Goal: Transaction & Acquisition: Purchase product/service

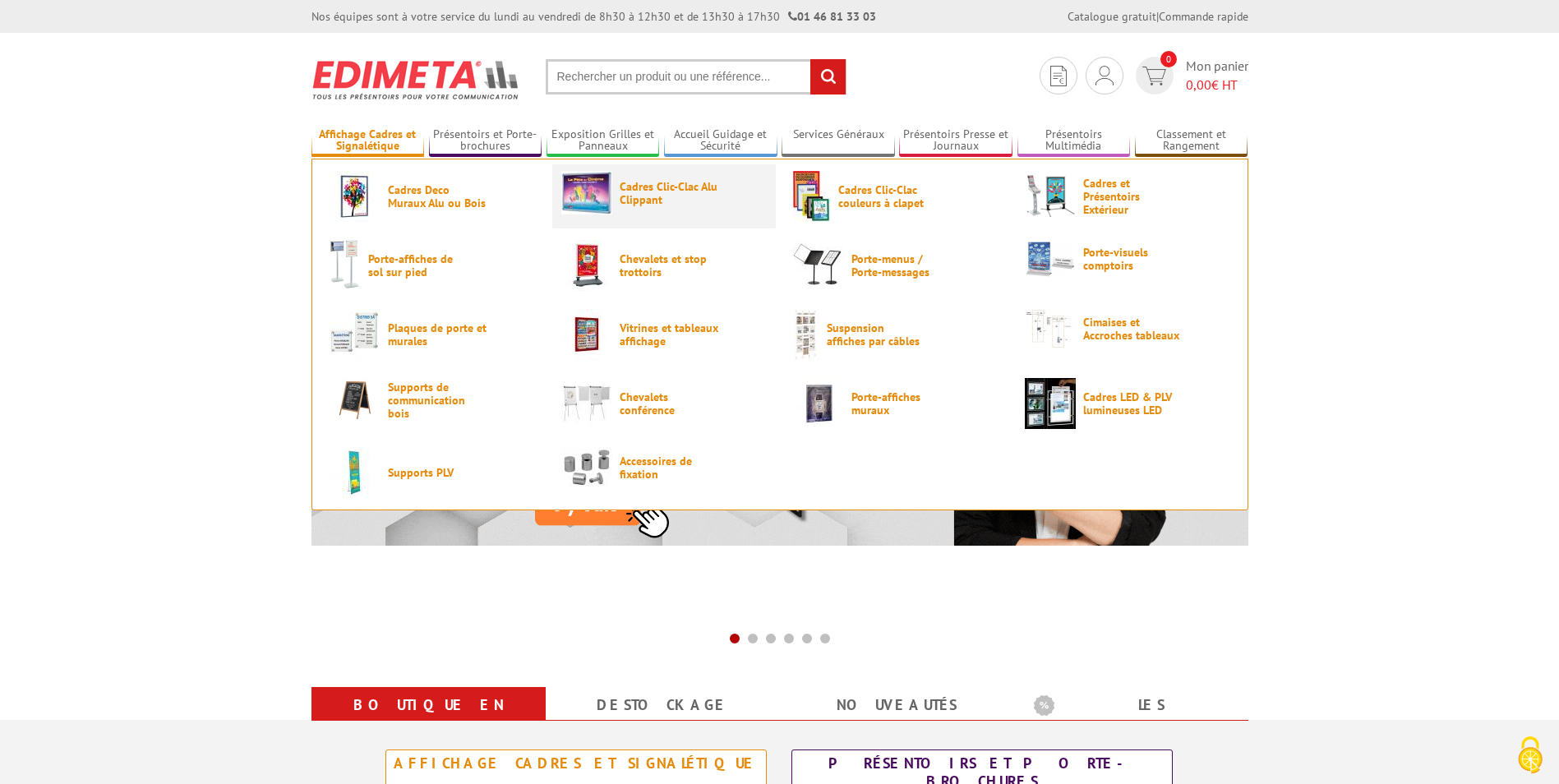
click at [657, 188] on span "Cadres Clic-Clac Alu Clippant" at bounding box center [669, 193] width 98 height 26
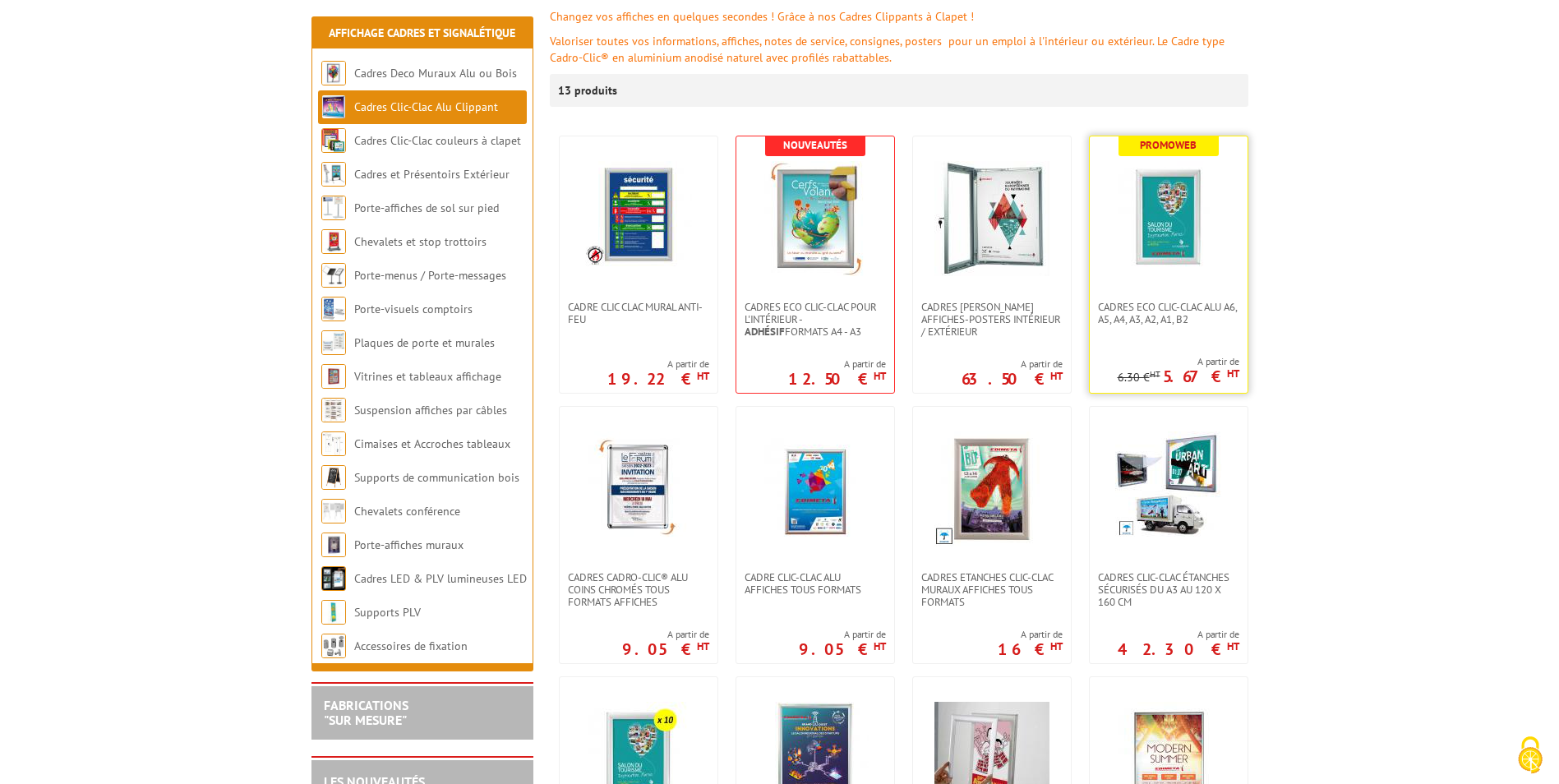
scroll to position [246, 0]
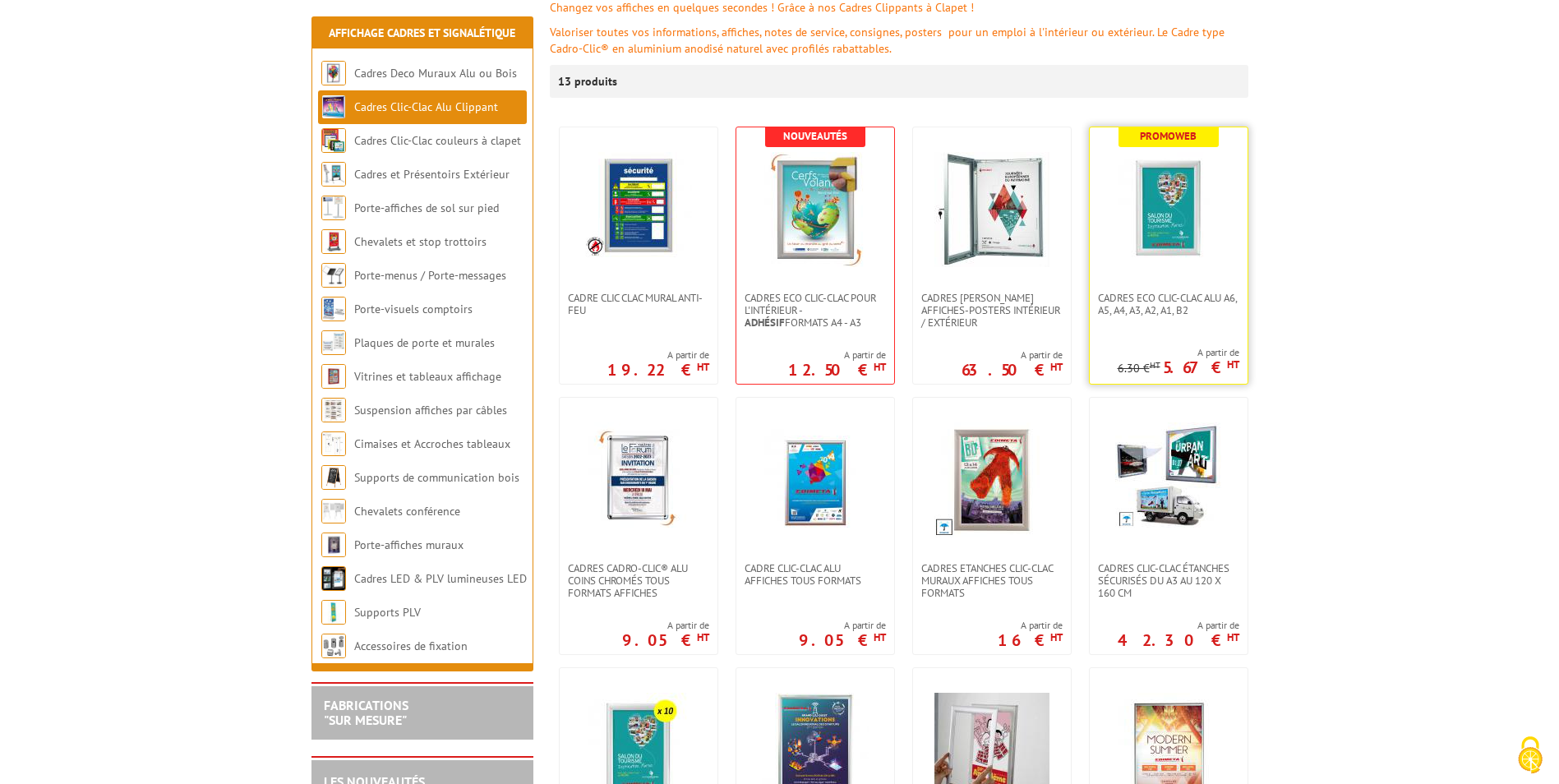
click at [1188, 256] on img at bounding box center [1169, 209] width 115 height 115
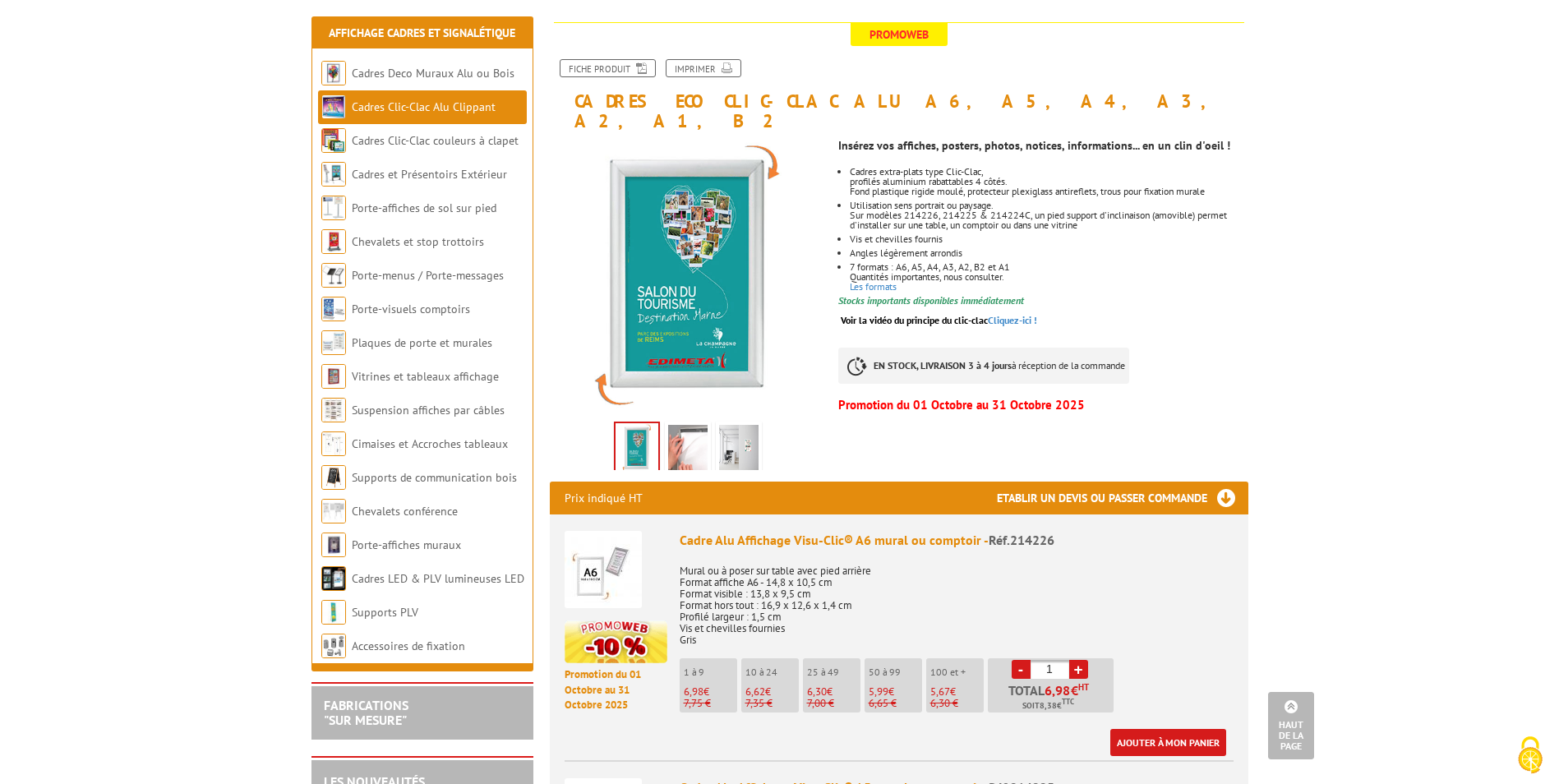
scroll to position [164, 0]
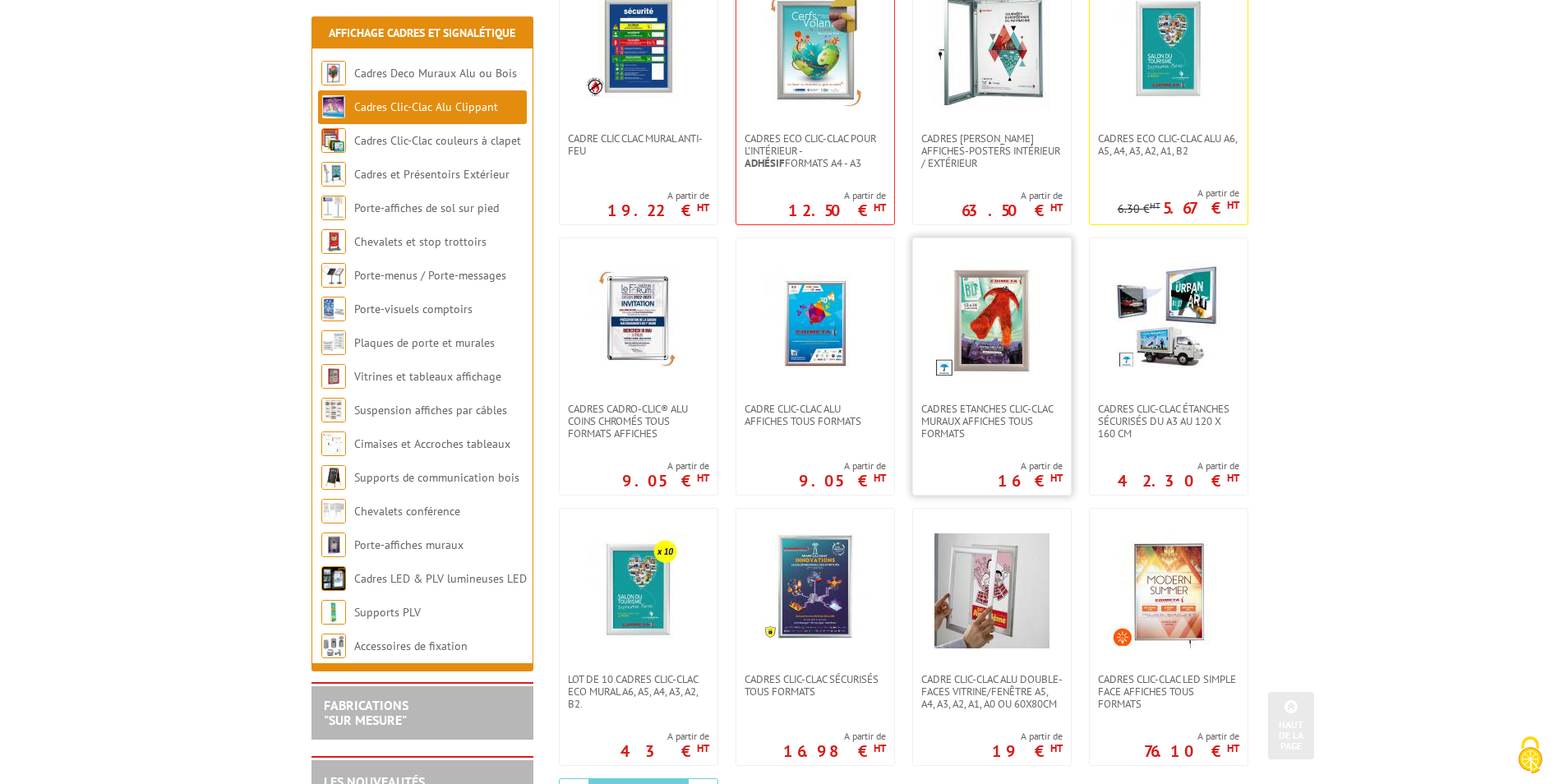
scroll to position [410, 0]
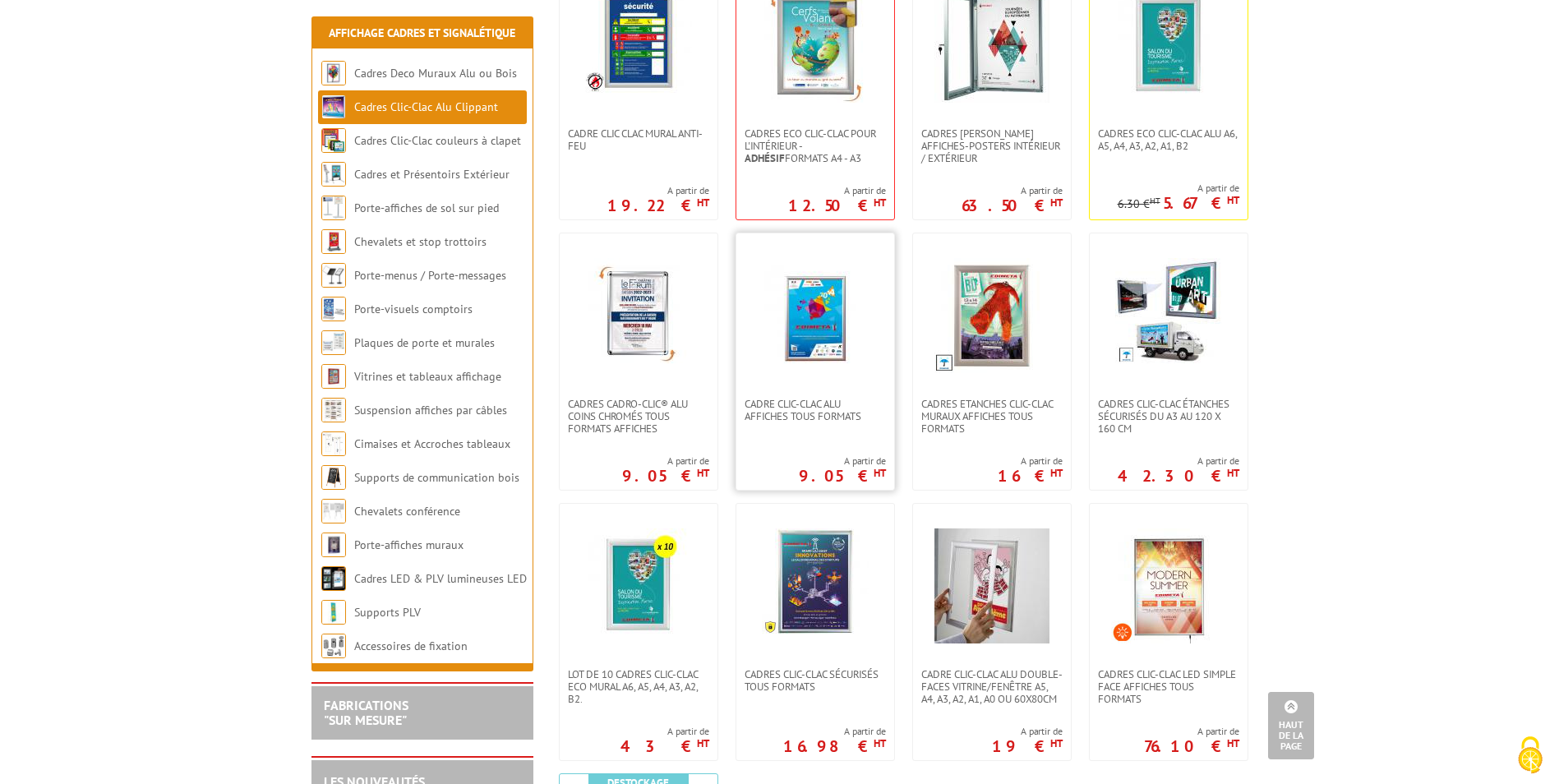
click at [804, 362] on img at bounding box center [816, 315] width 115 height 115
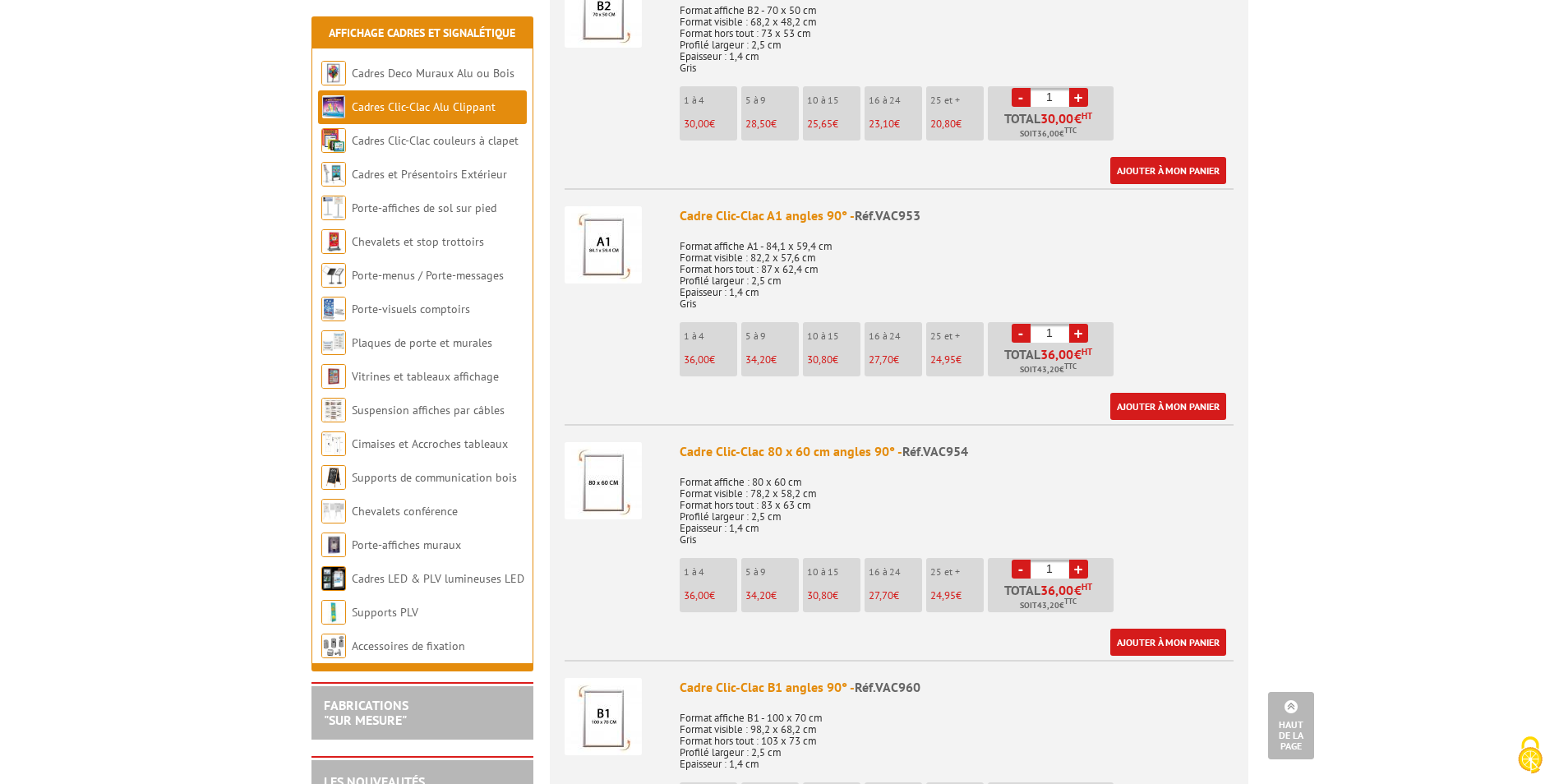
scroll to position [1889, 0]
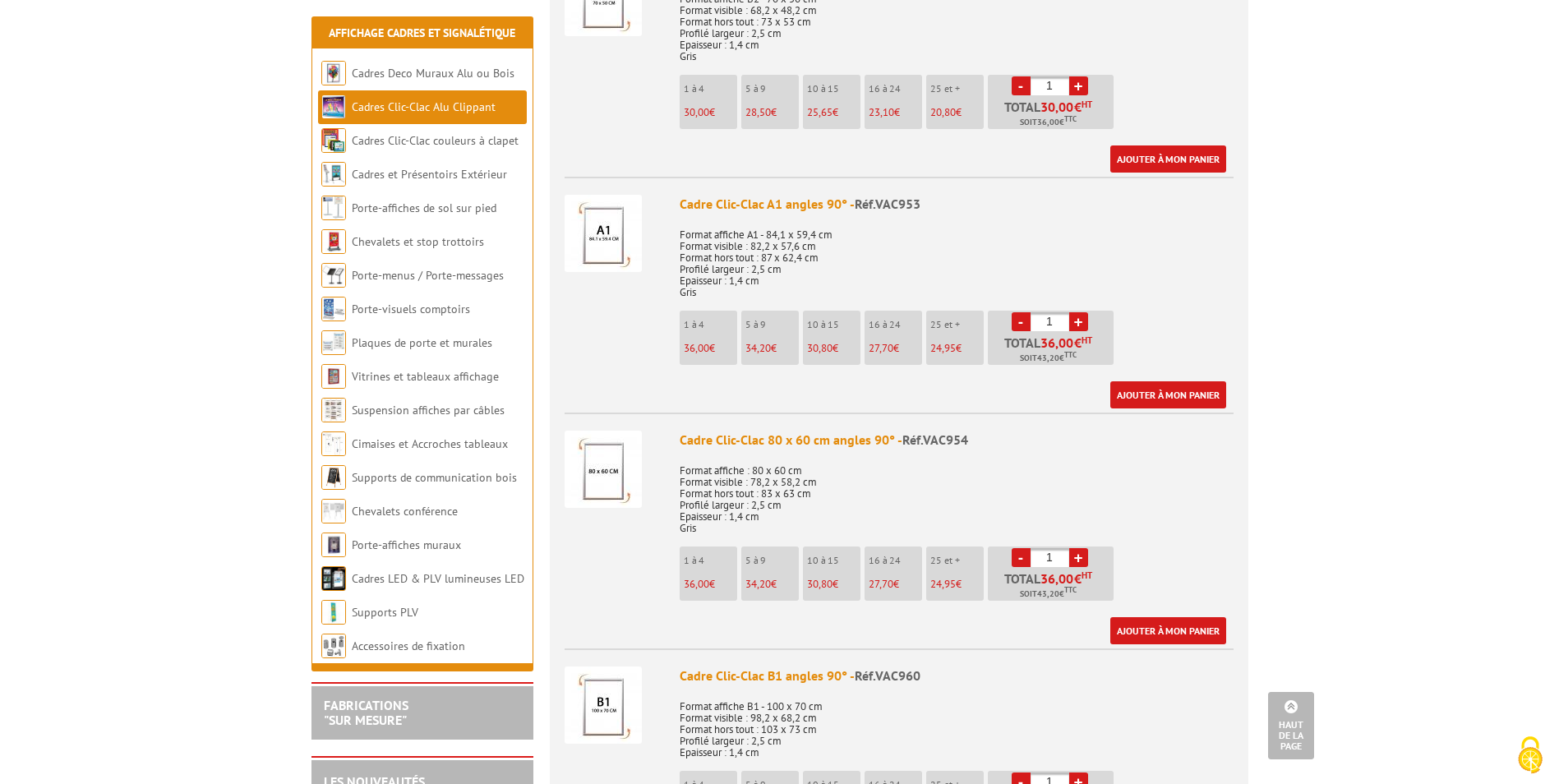
click at [1085, 553] on link "+" at bounding box center [1078, 556] width 18 height 18
type input "3"
click at [1183, 631] on link "Ajouter à mon panier" at bounding box center [1168, 630] width 116 height 27
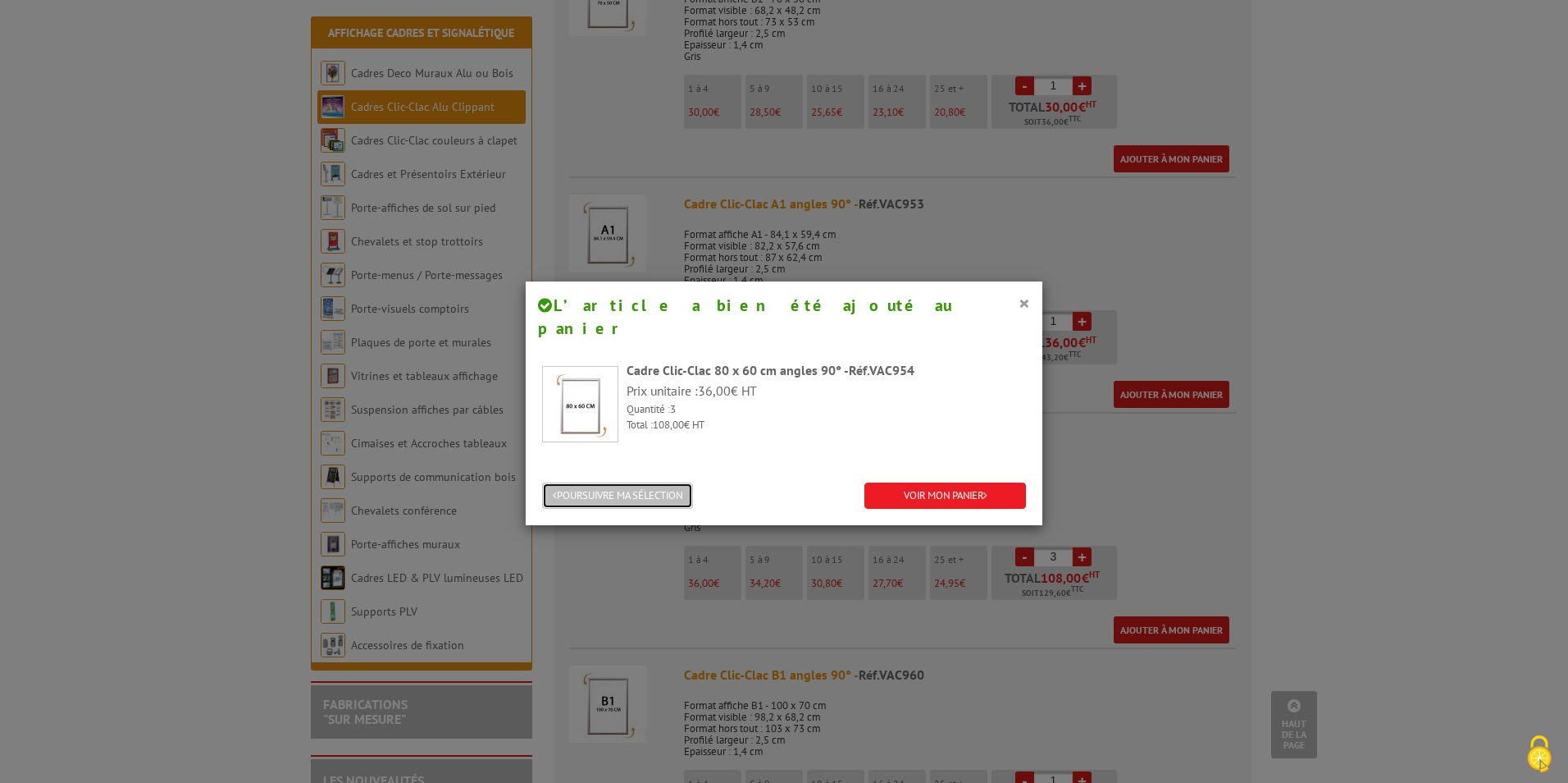
click at [611, 482] on button "POURSUIVRE MA SÉLECTION" at bounding box center [617, 495] width 151 height 27
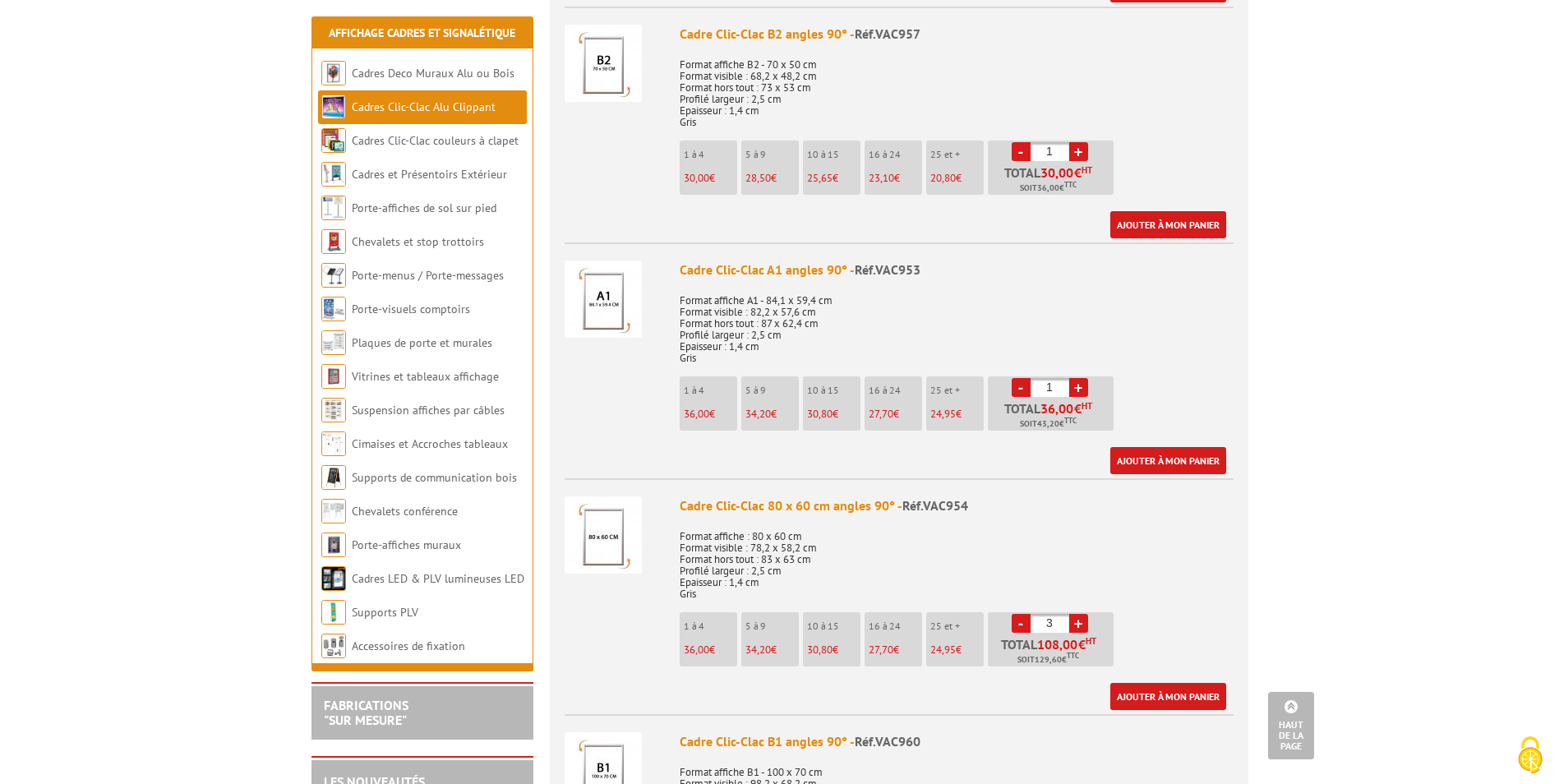
scroll to position [1643, 0]
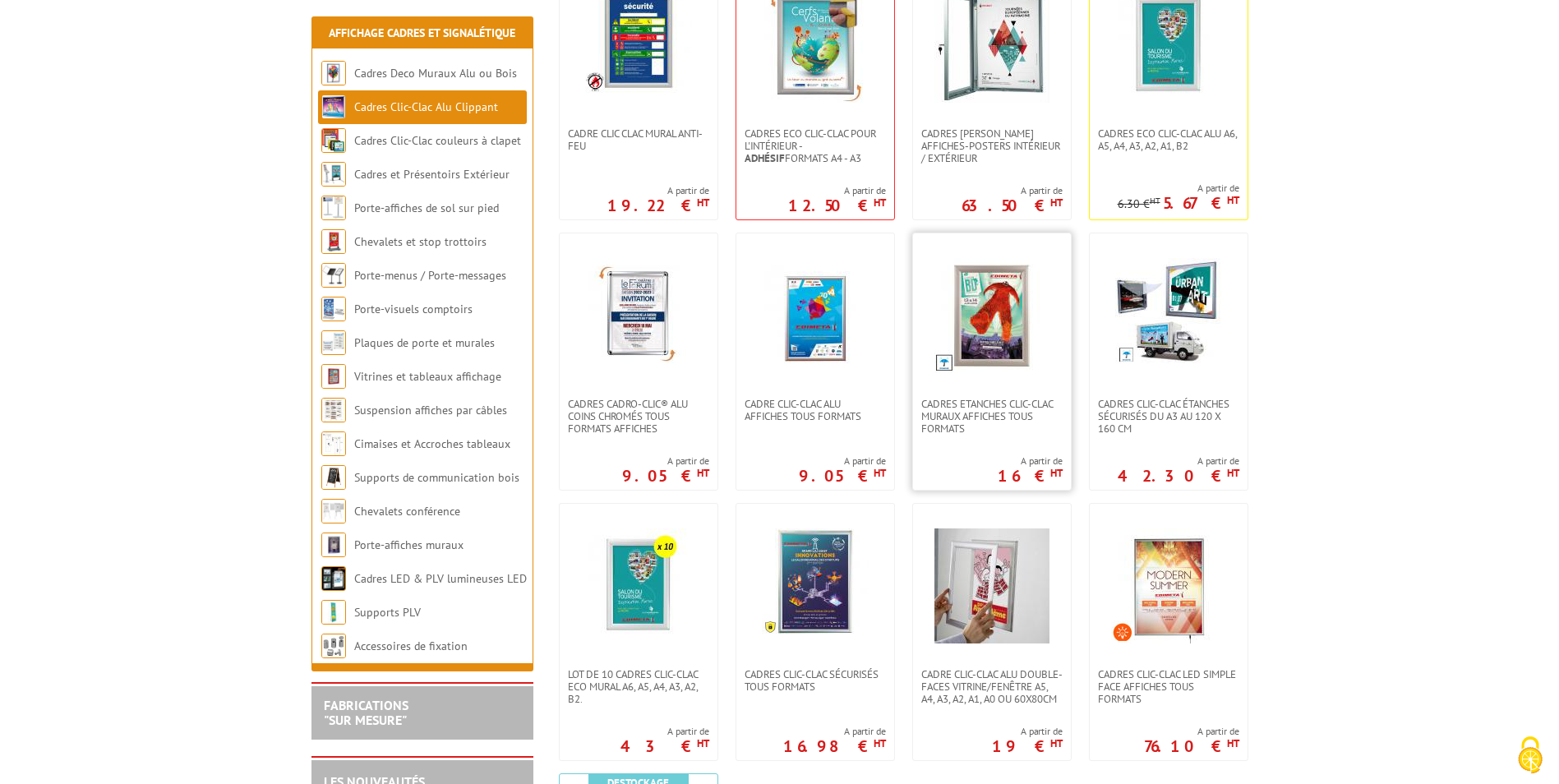
click at [983, 384] on link at bounding box center [992, 315] width 158 height 164
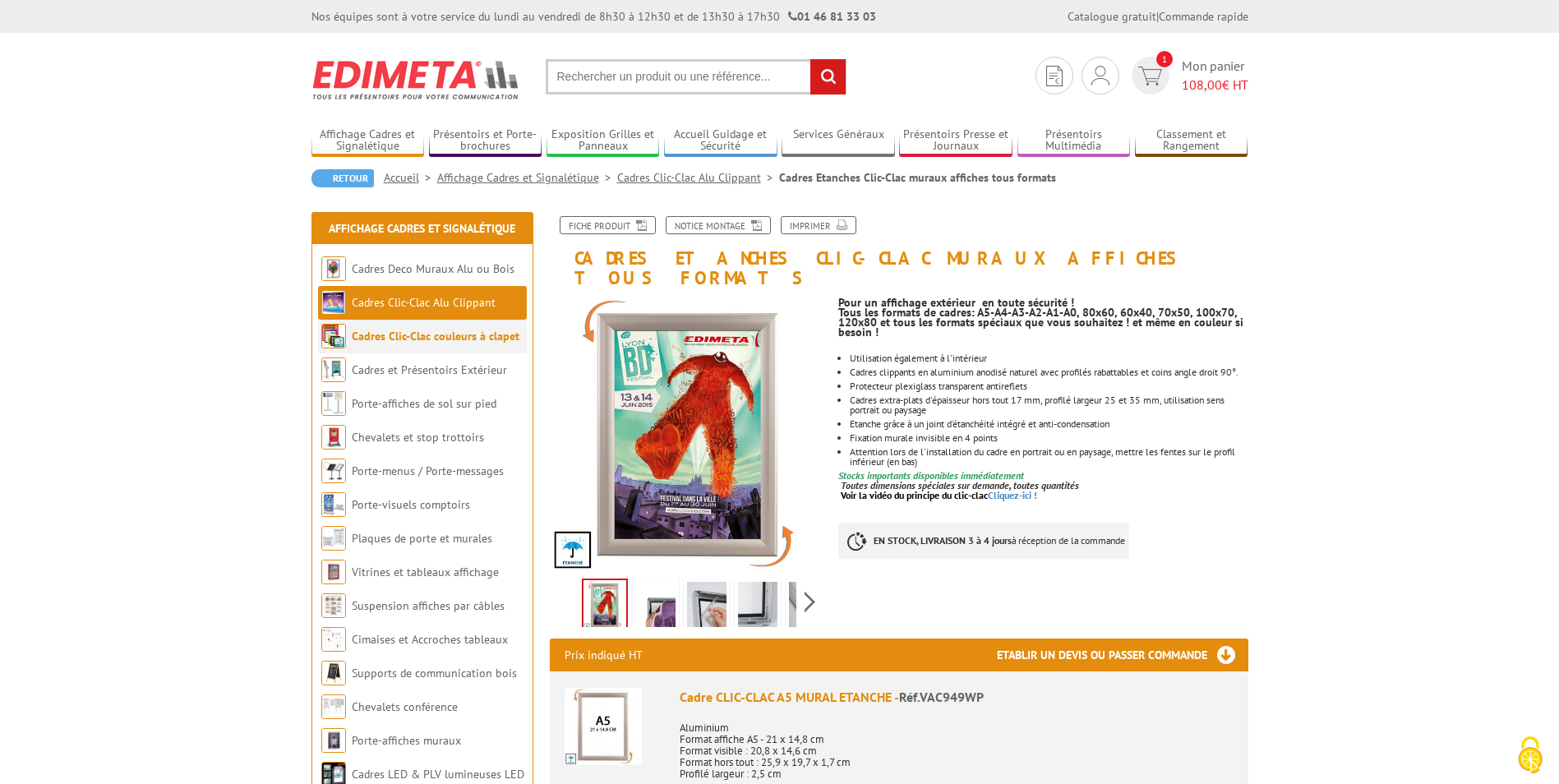
click at [462, 336] on link "Cadres Clic-Clac couleurs à clapet" at bounding box center [435, 336] width 167 height 15
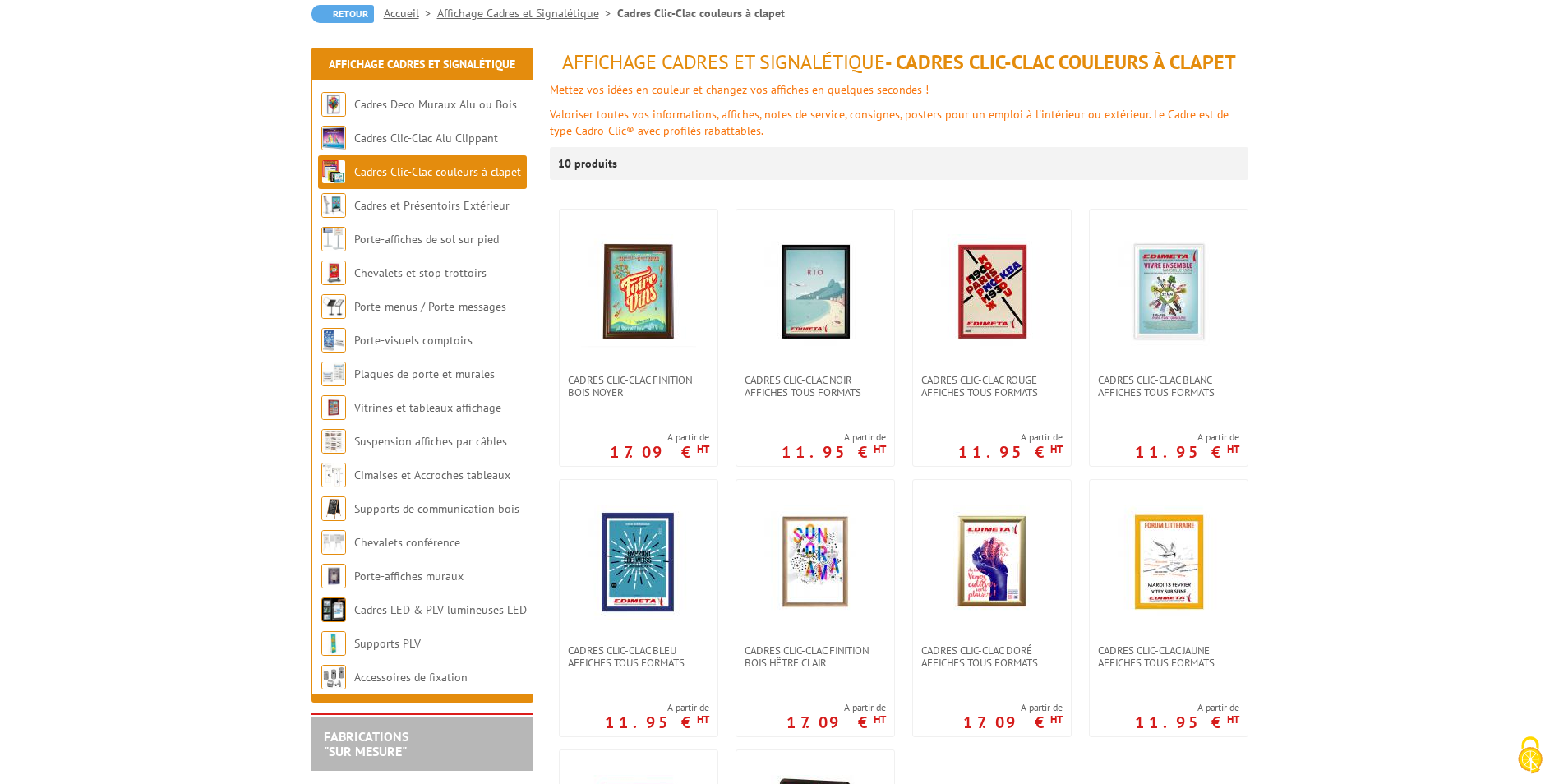
scroll to position [246, 0]
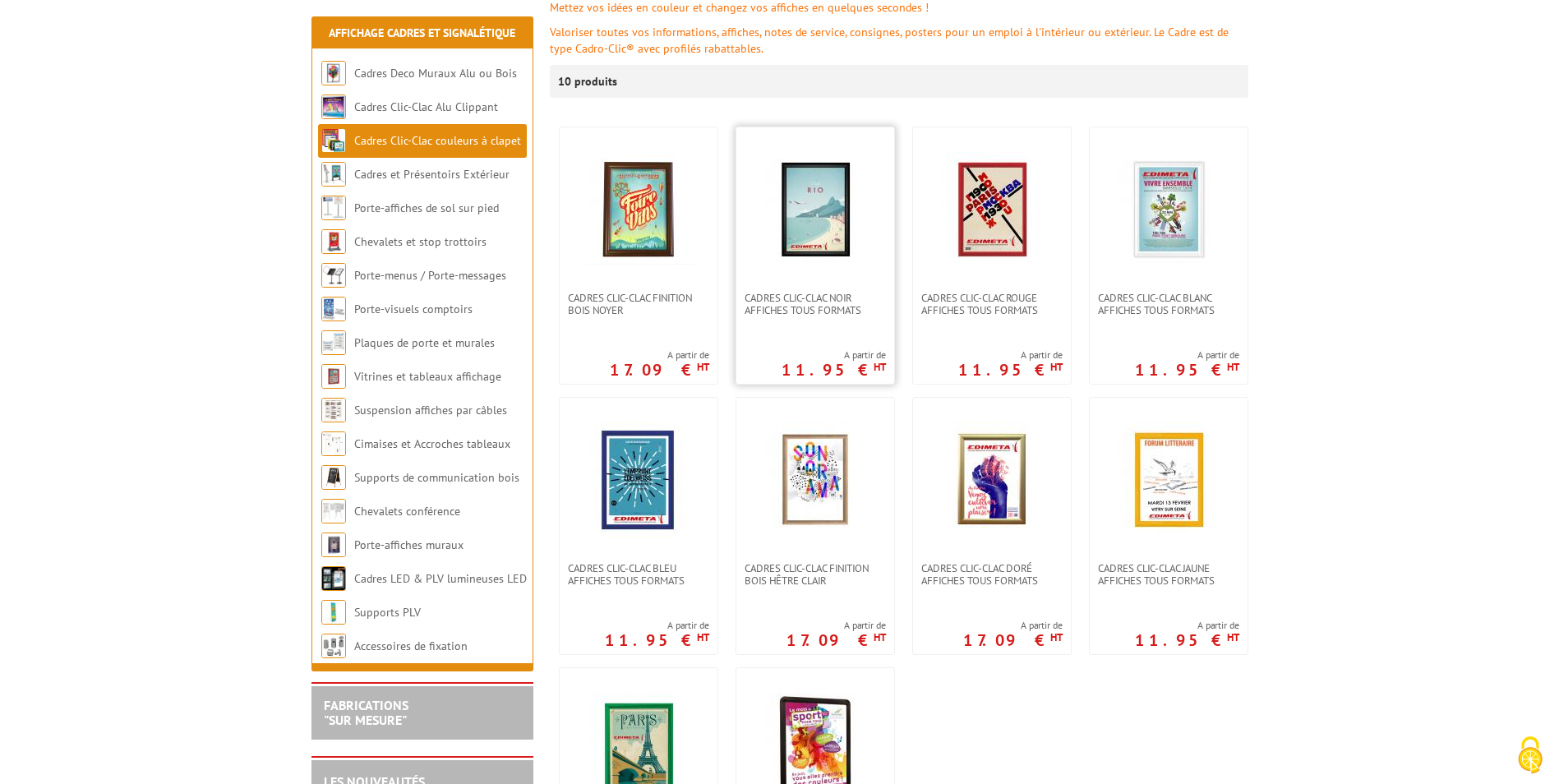
click at [800, 290] on div "Cadres clic-clac noir affiches tous formats A partir de 11.95 € HT" at bounding box center [816, 255] width 160 height 258
click at [822, 301] on span "Cadres clic-clac noir affiches tous formats" at bounding box center [815, 303] width 141 height 24
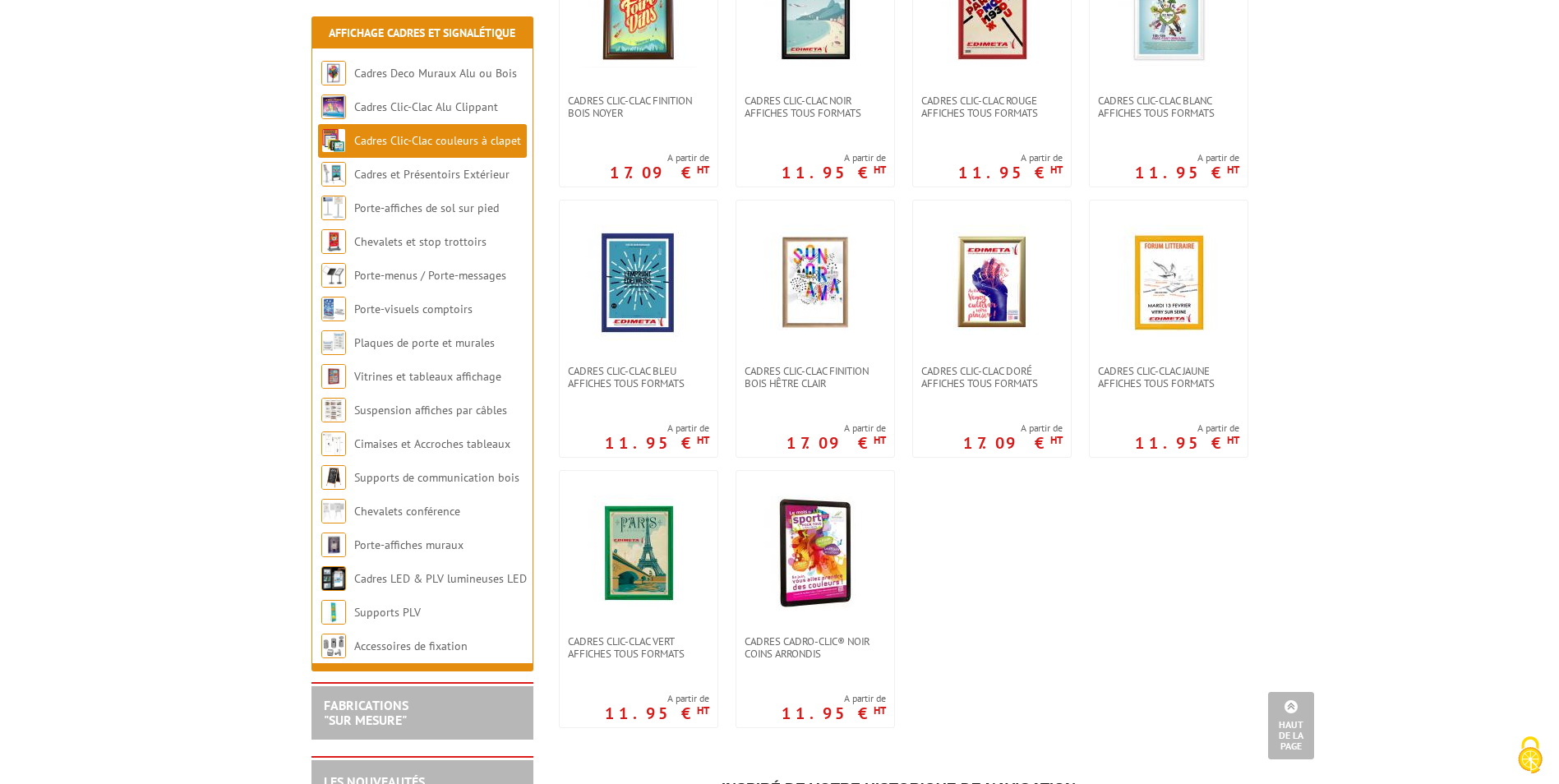
scroll to position [575, 0]
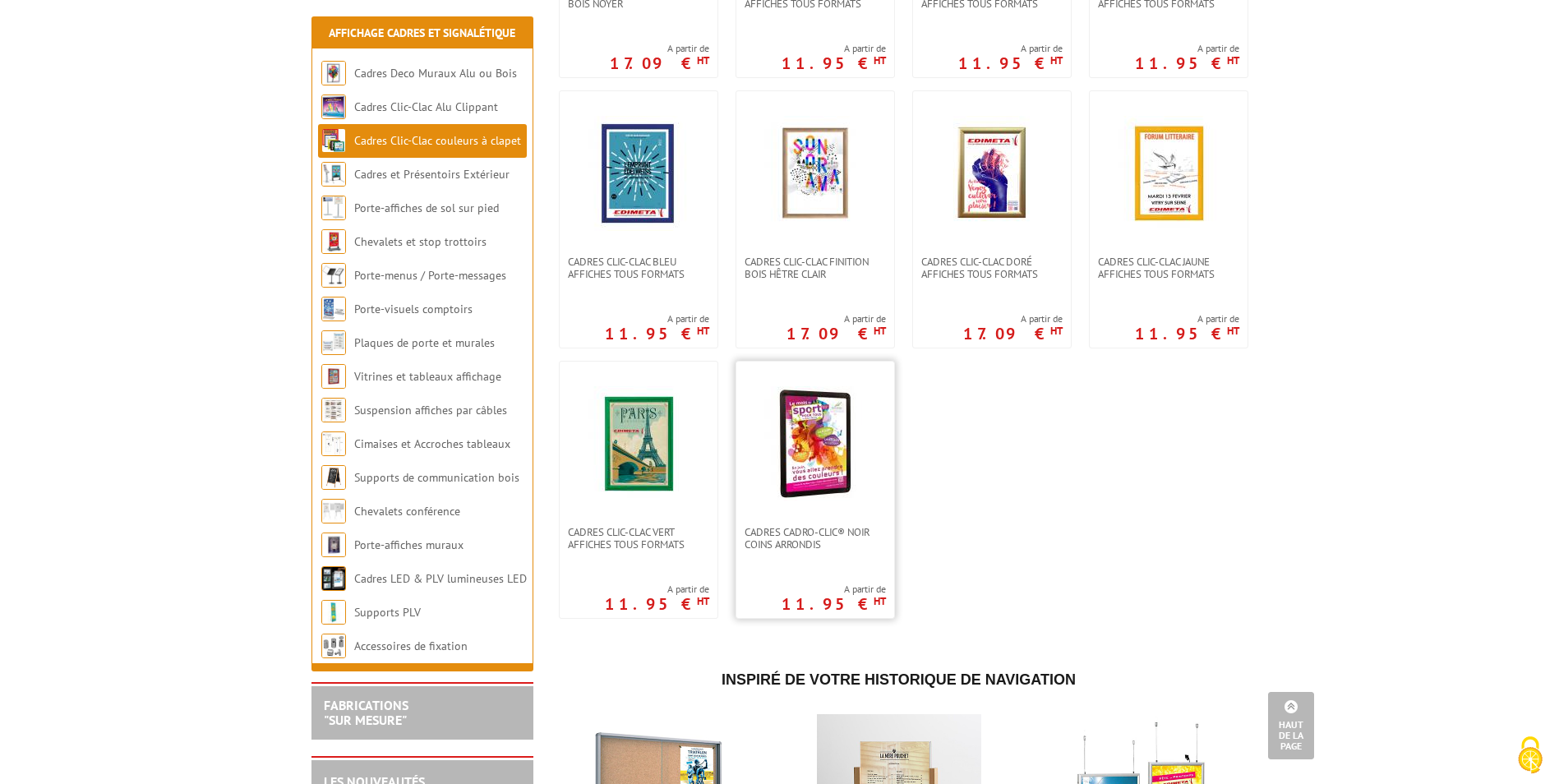
click at [824, 464] on img at bounding box center [816, 444] width 115 height 115
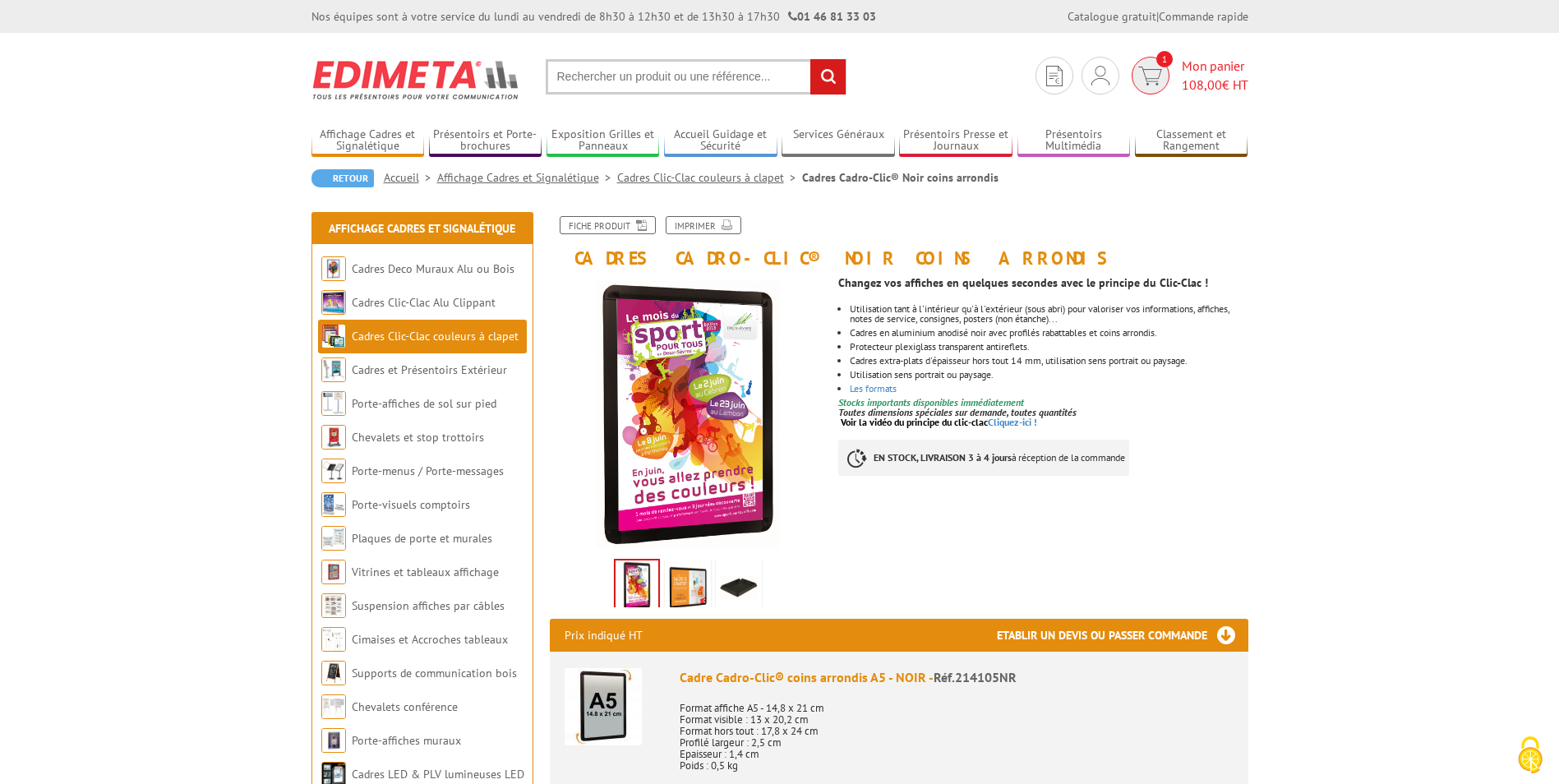
click at [1208, 82] on span "108,00" at bounding box center [1201, 85] width 40 height 17
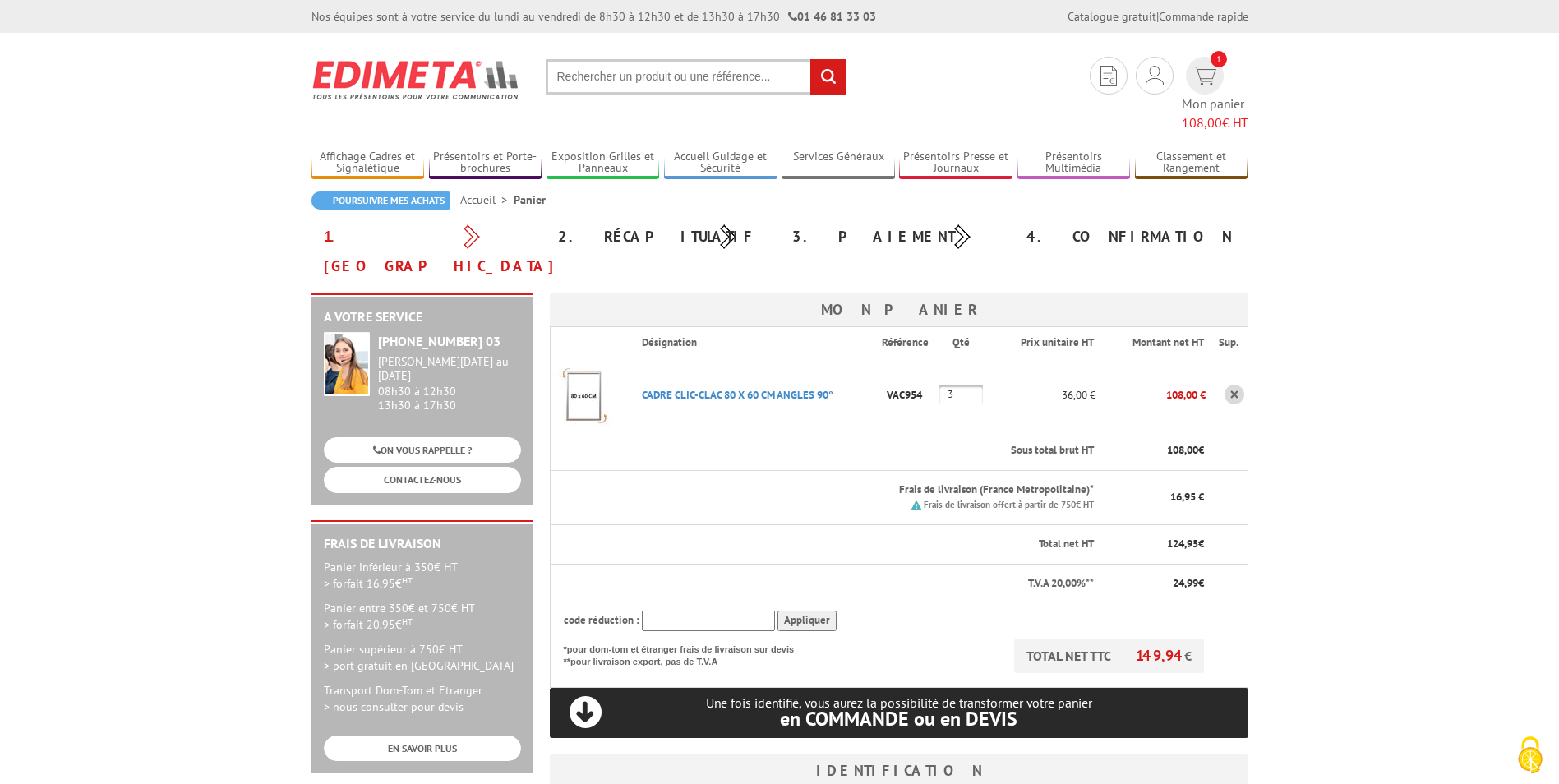
type input "[EMAIL_ADDRESS][DOMAIN_NAME]"
click at [594, 362] on img at bounding box center [584, 395] width 66 height 66
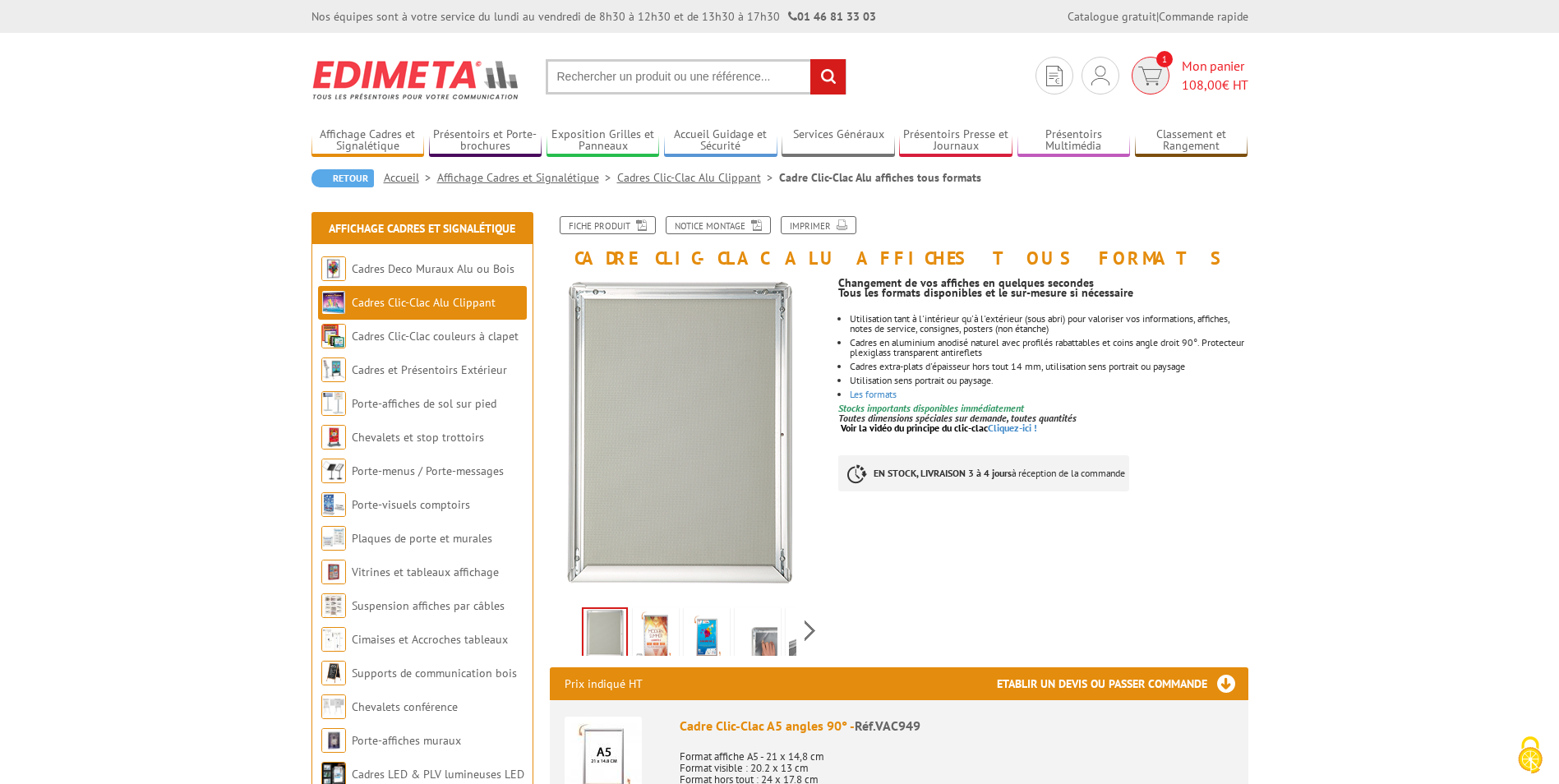
click at [1190, 78] on span "108,00" at bounding box center [1201, 85] width 40 height 17
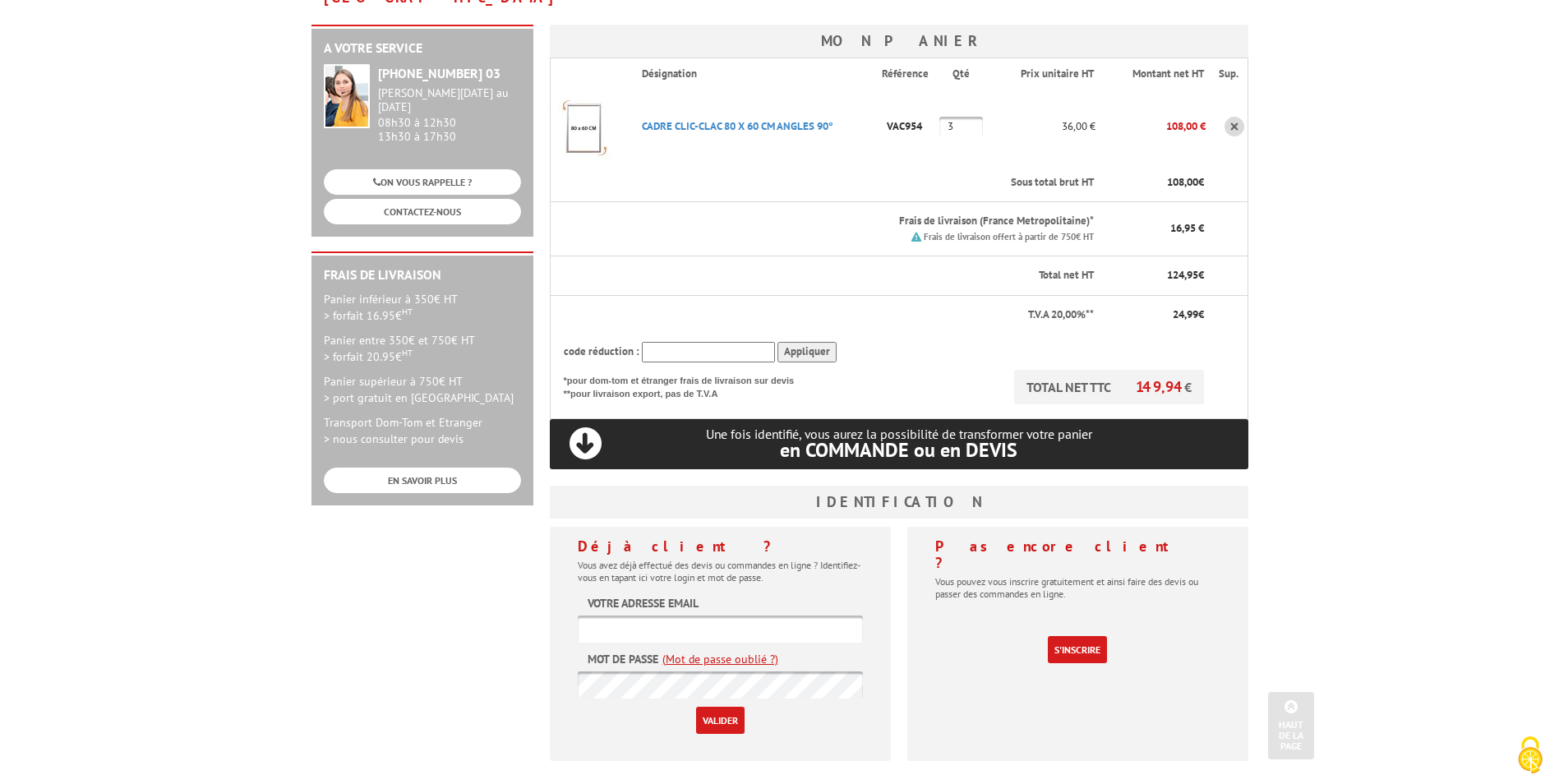
scroll to position [164, 0]
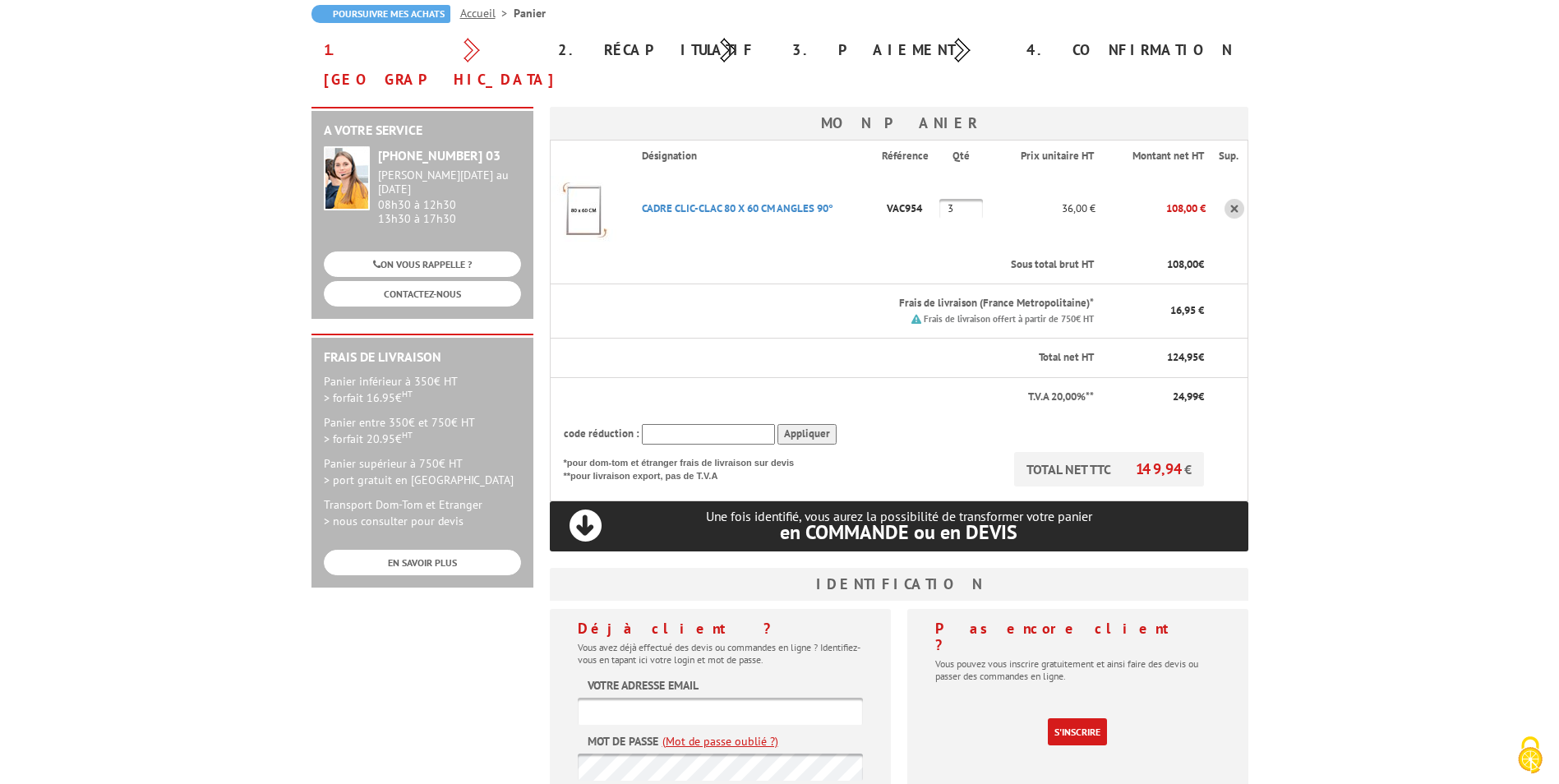
type input "adgen@caf90.caf.fr"
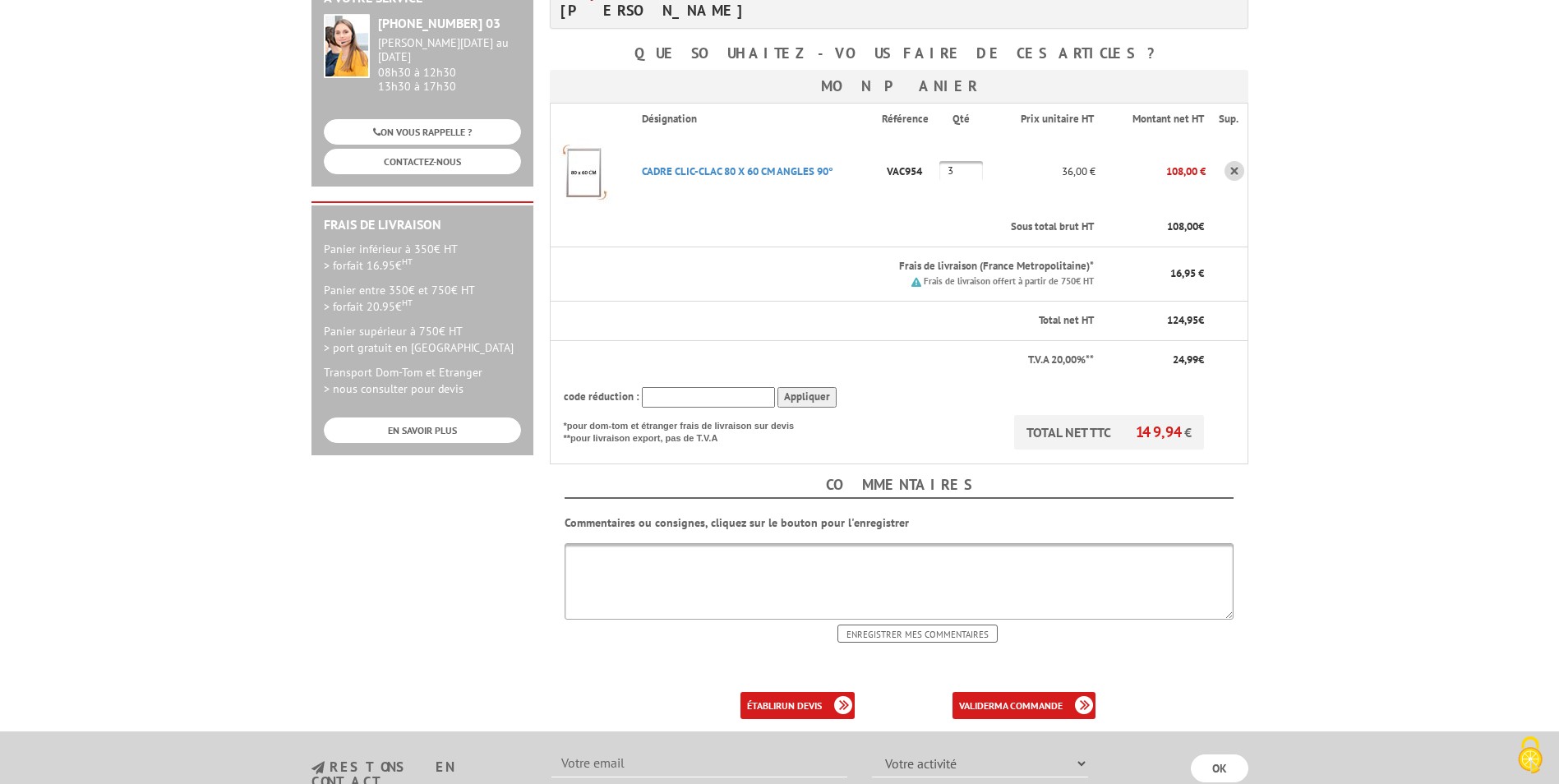
scroll to position [329, 0]
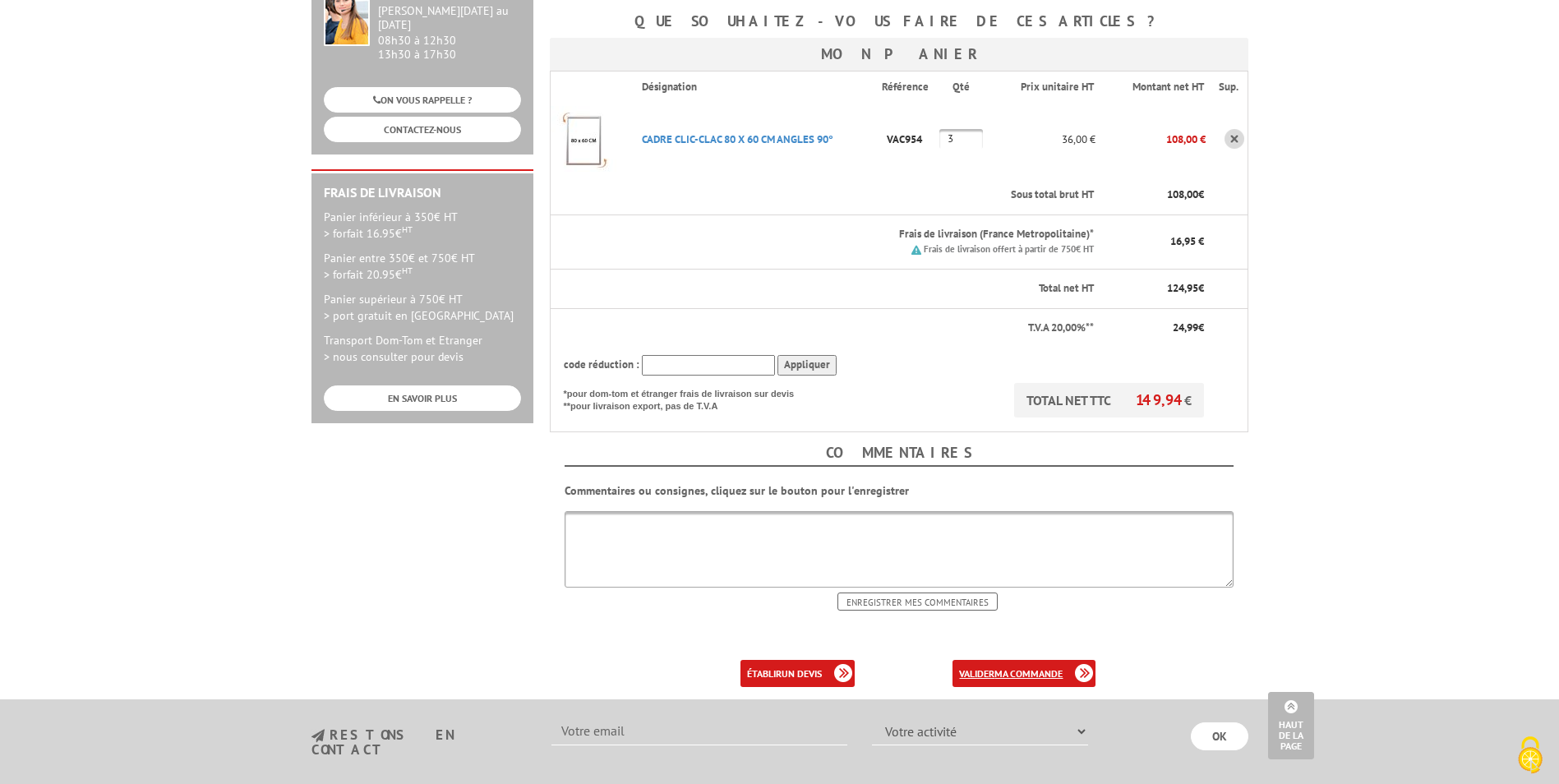
click at [1056, 667] on b "ma commande" at bounding box center [1029, 673] width 68 height 13
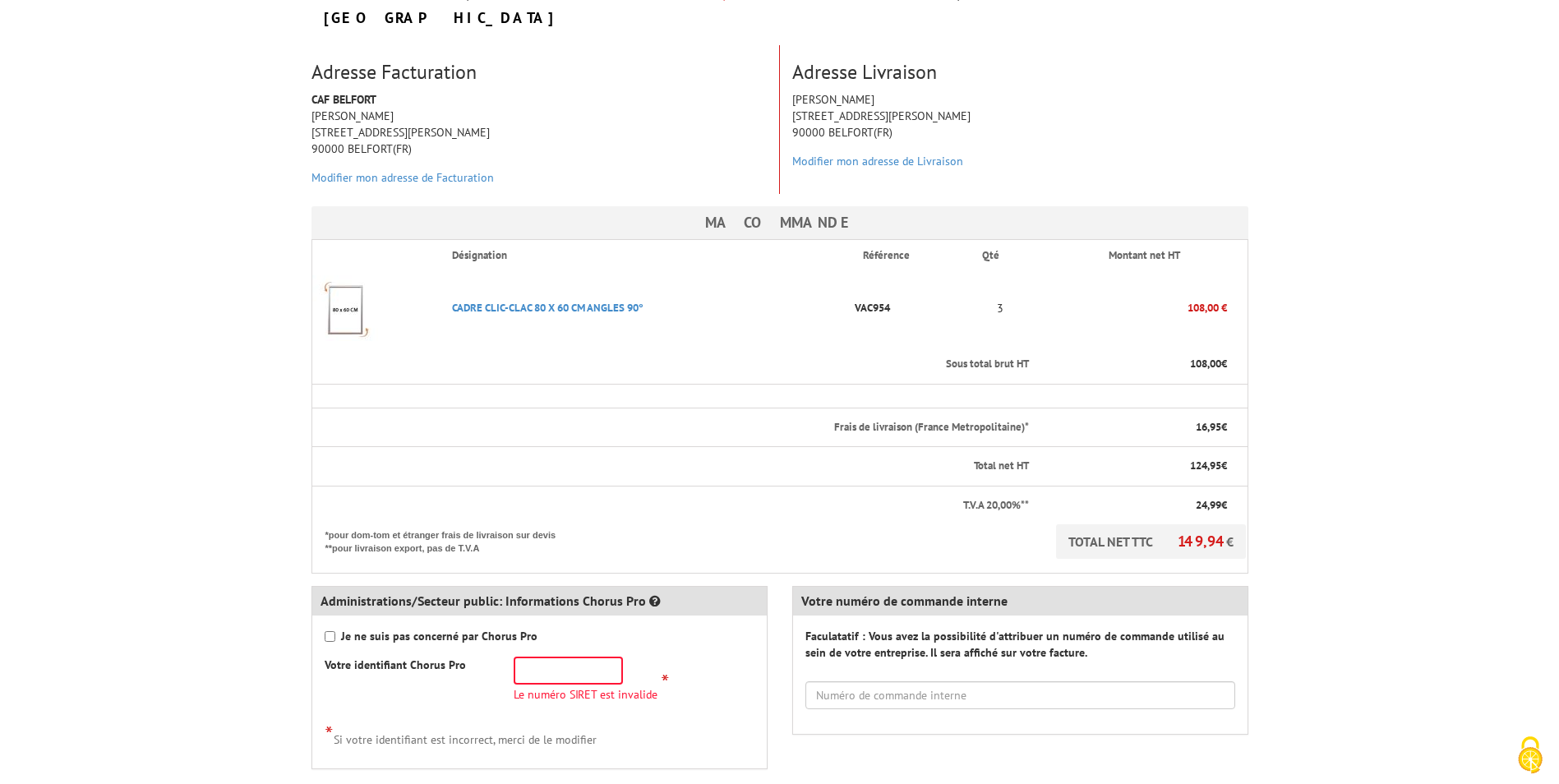
scroll to position [329, 0]
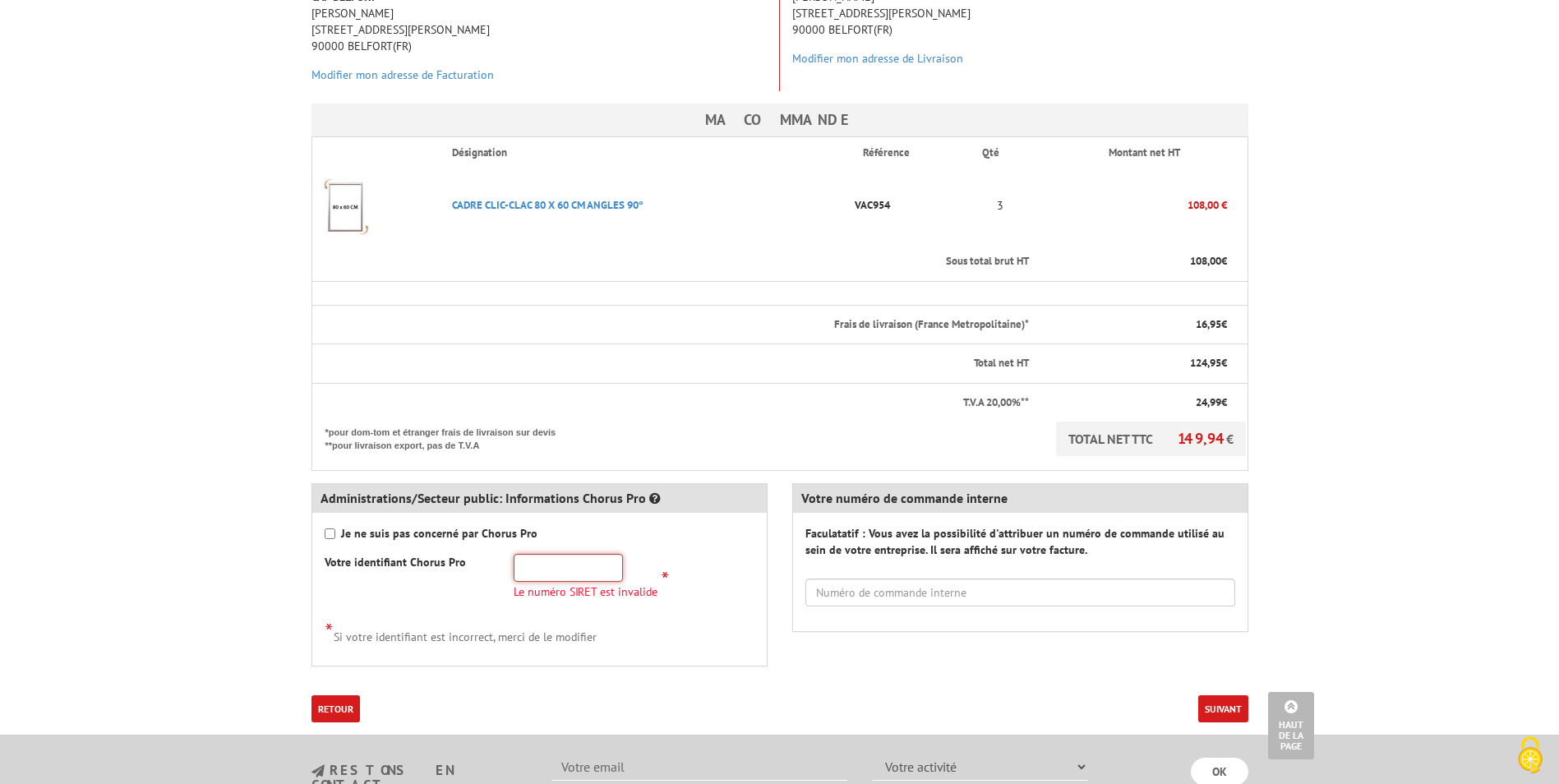
click at [541, 553] on input "text" at bounding box center [568, 567] width 109 height 28
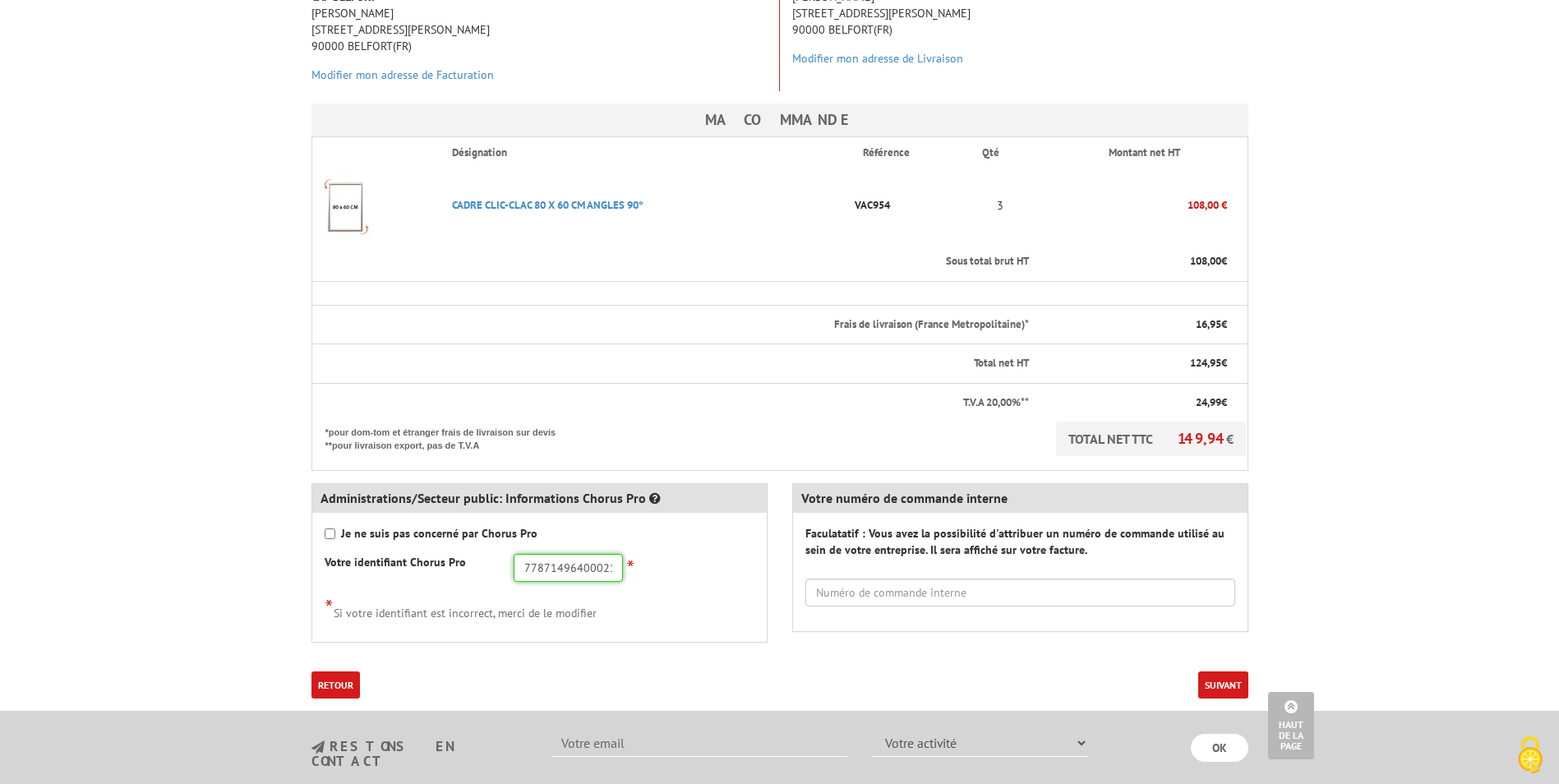
type input "77871496400021"
click at [888, 578] on input "text" at bounding box center [1020, 591] width 430 height 28
type input "2025-01/10"
click at [1237, 671] on button "Suivant" at bounding box center [1223, 685] width 51 height 27
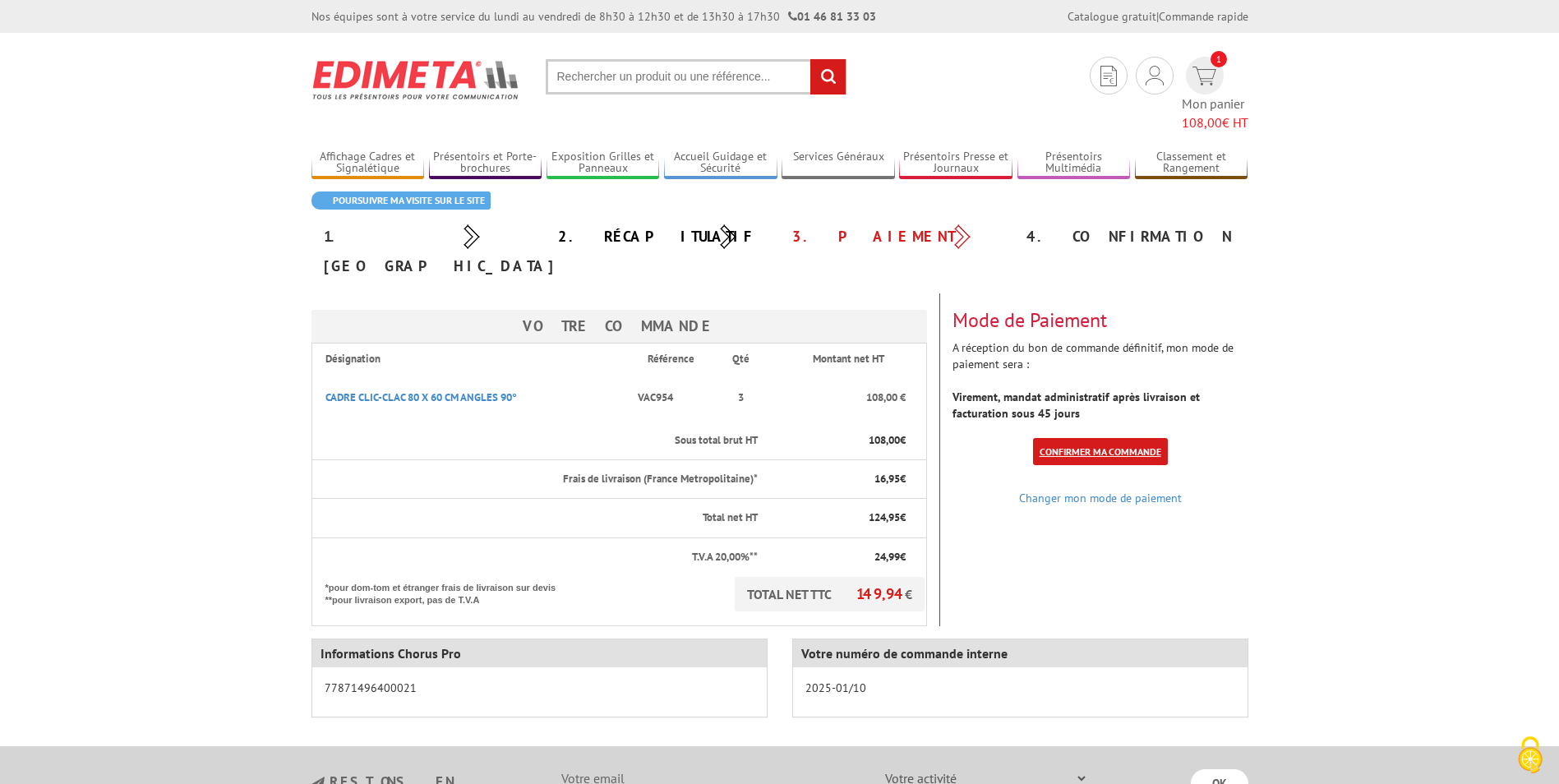
click at [1090, 438] on link "Confirmer ma commande" at bounding box center [1100, 451] width 134 height 27
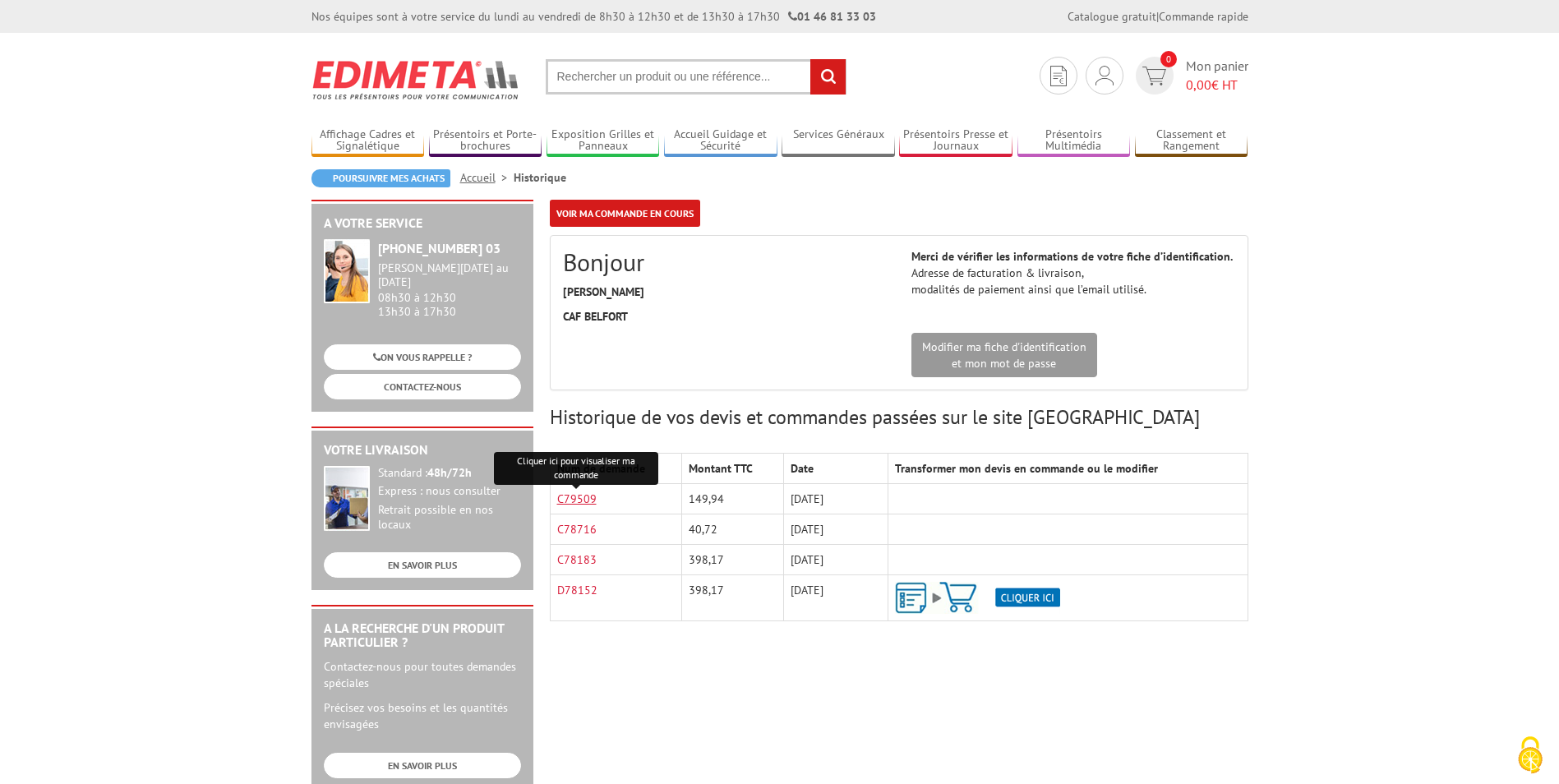
click at [579, 500] on link "C79509" at bounding box center [576, 498] width 40 height 15
